Goal: Information Seeking & Learning: Learn about a topic

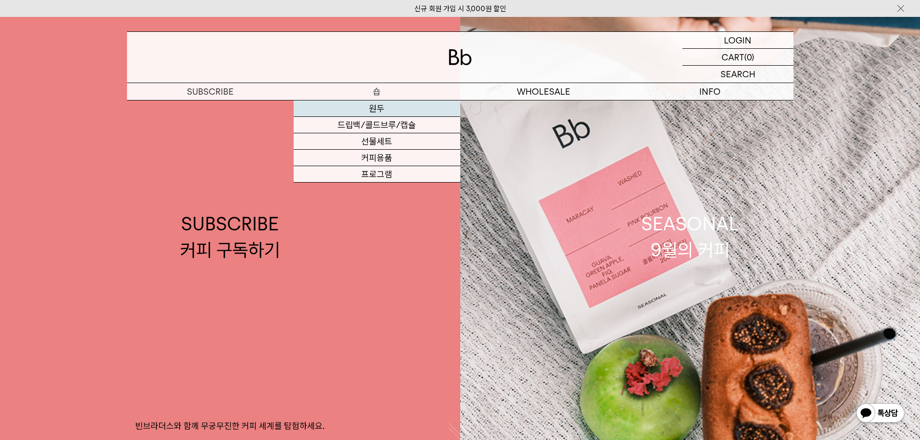
click at [367, 109] on link "원두" at bounding box center [377, 108] width 167 height 16
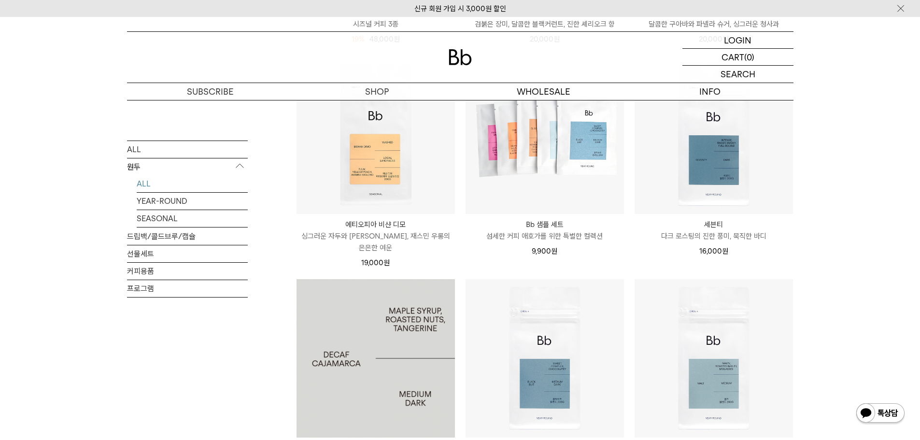
scroll to position [434, 0]
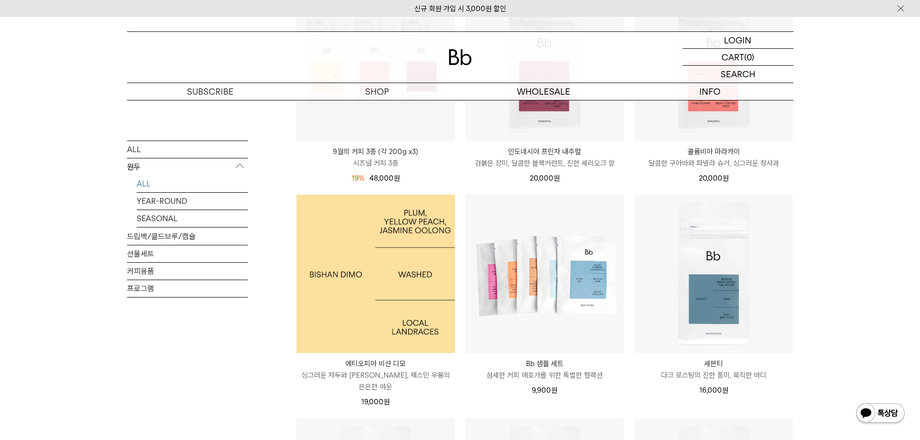
click at [420, 253] on img at bounding box center [375, 274] width 158 height 158
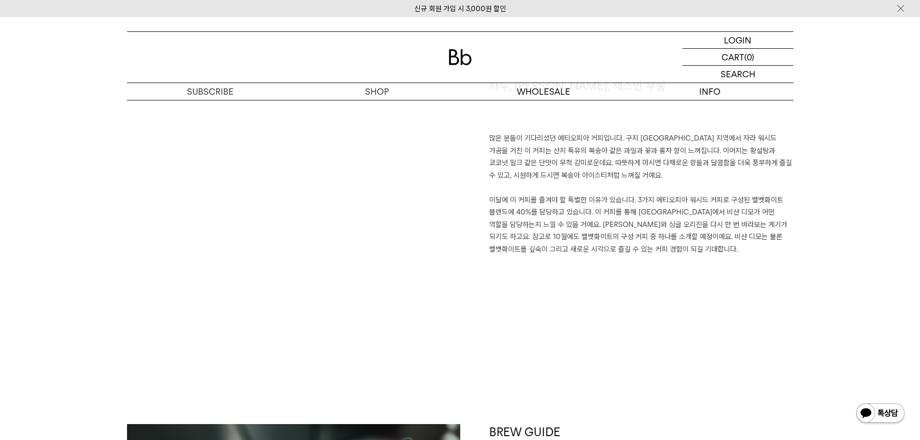
scroll to position [724, 0]
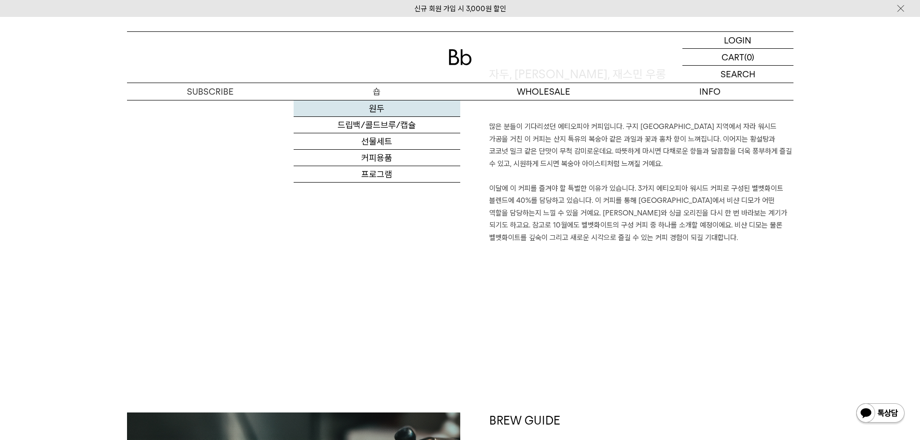
click at [383, 109] on link "원두" at bounding box center [377, 108] width 167 height 16
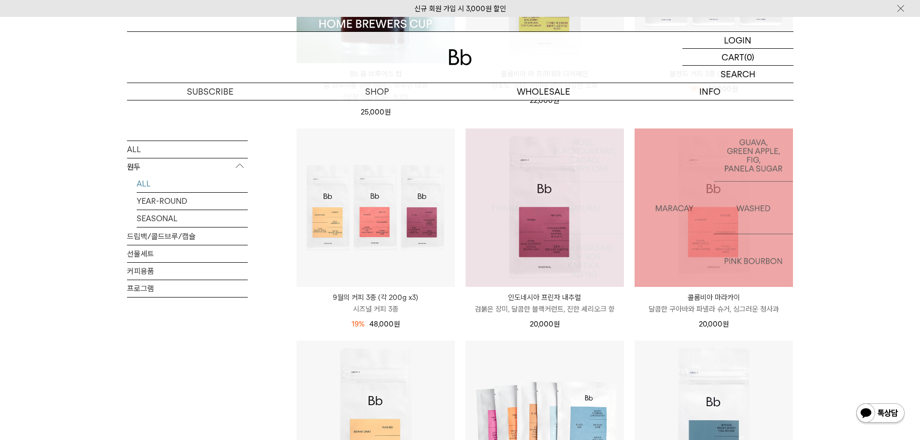
scroll to position [290, 0]
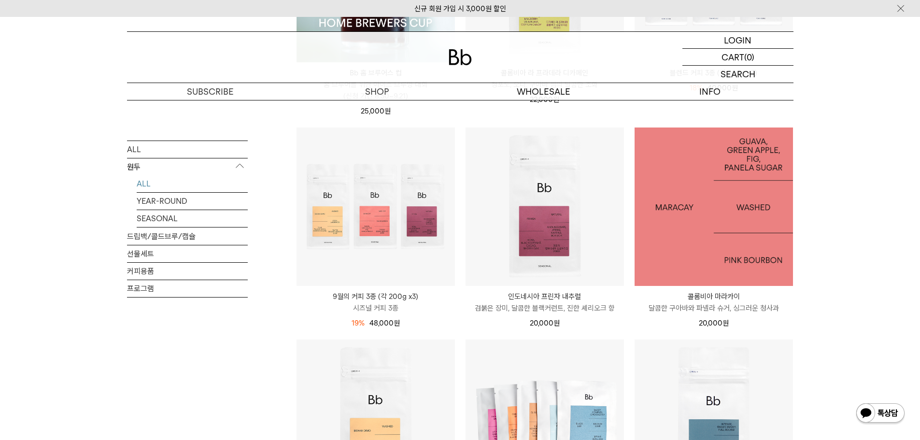
click at [702, 246] on img at bounding box center [713, 206] width 158 height 158
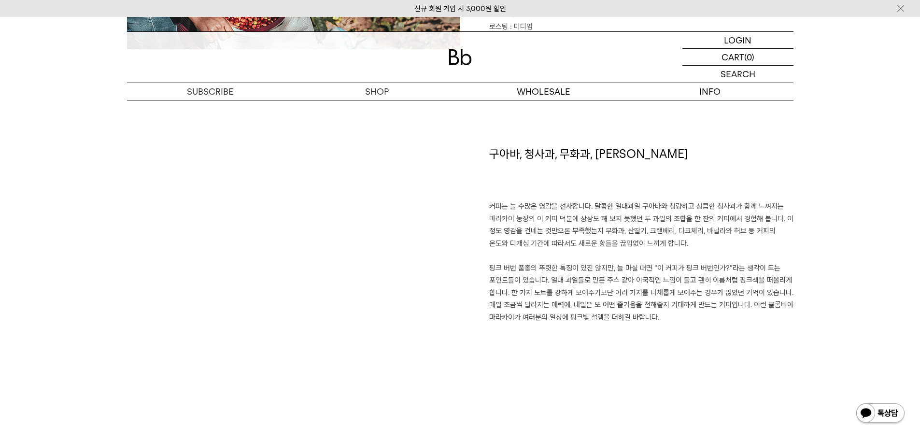
scroll to position [628, 0]
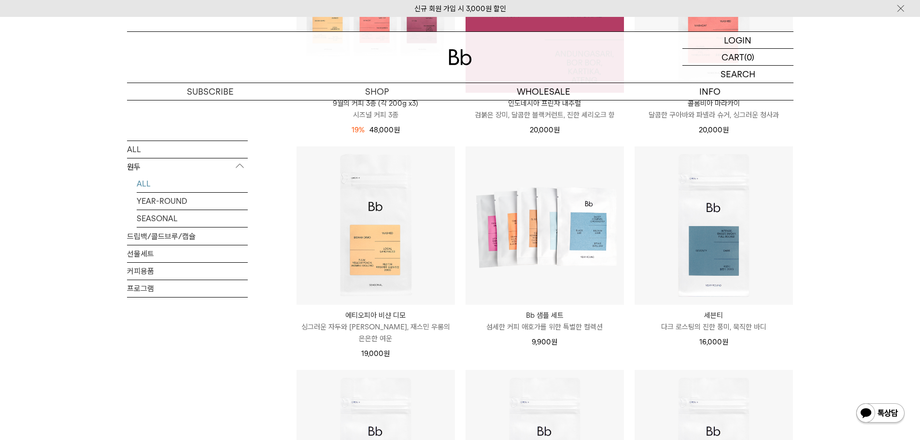
scroll to position [338, 0]
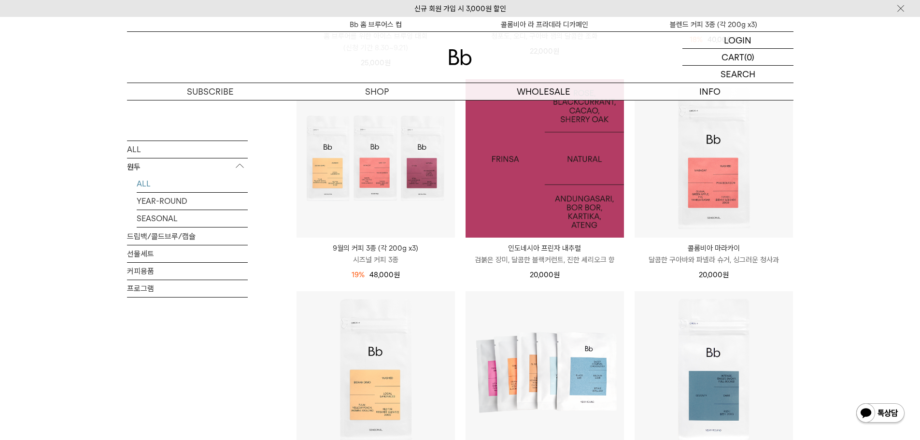
click at [544, 207] on img at bounding box center [544, 158] width 158 height 158
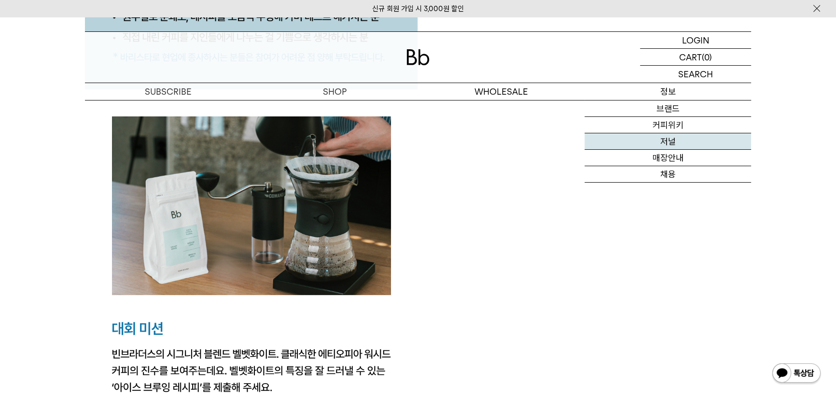
click at [672, 139] on link "저널" at bounding box center [668, 141] width 167 height 16
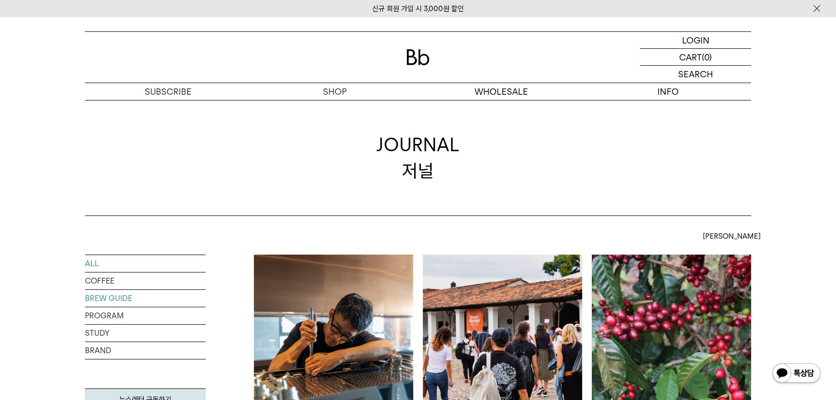
click at [115, 296] on link "BREW GUIDE" at bounding box center [145, 298] width 121 height 17
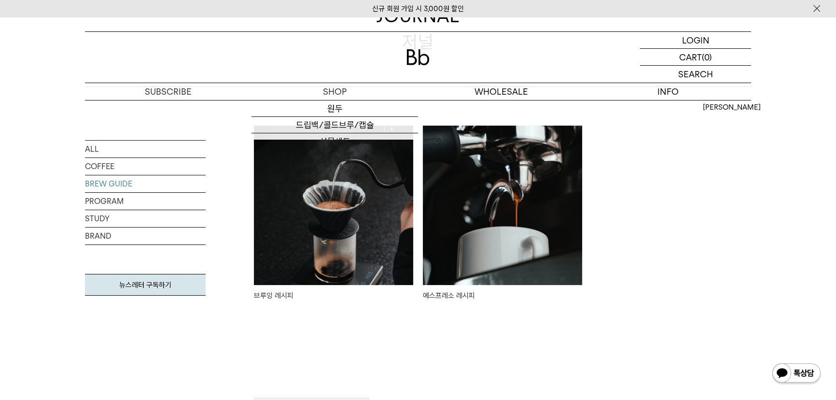
scroll to position [131, 0]
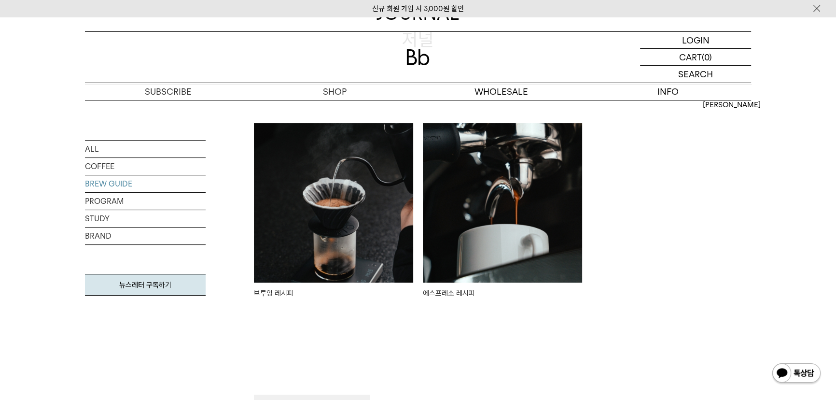
click at [349, 244] on img at bounding box center [333, 202] width 159 height 159
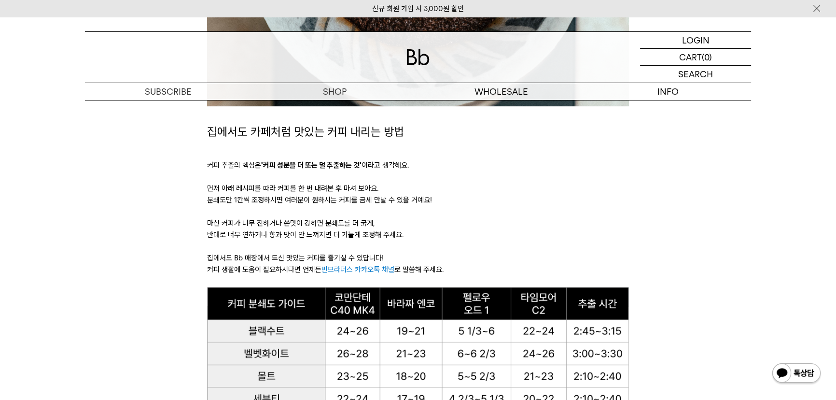
scroll to position [658, 0]
